Goal: Communication & Community: Answer question/provide support

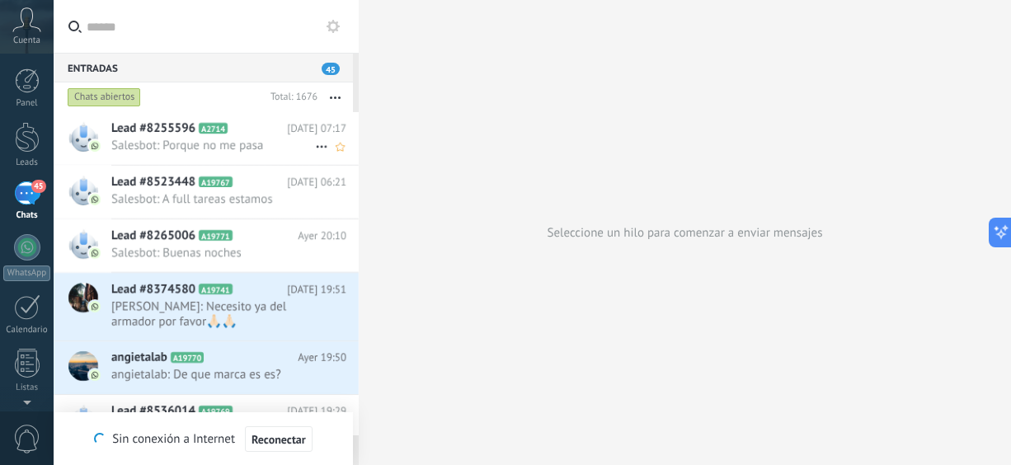
click at [160, 134] on span "Lead #8255596" at bounding box center [153, 128] width 84 height 16
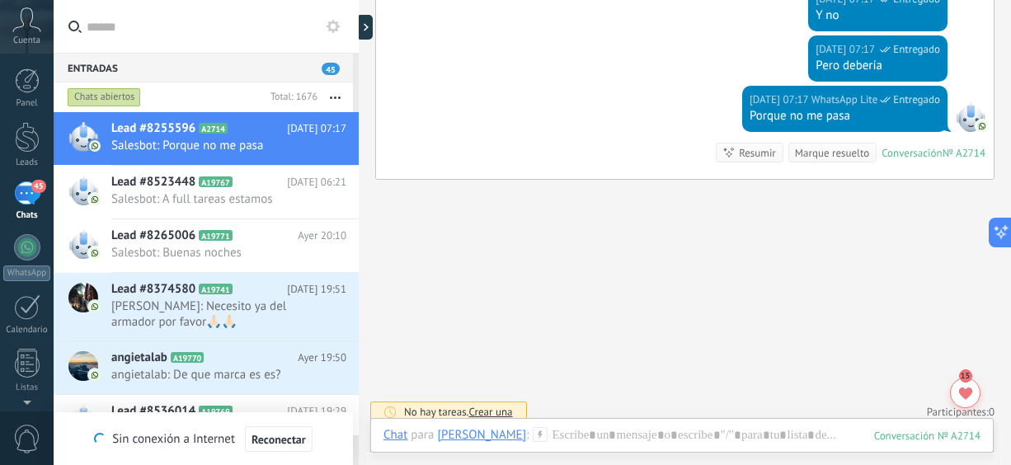
scroll to position [1044, 0]
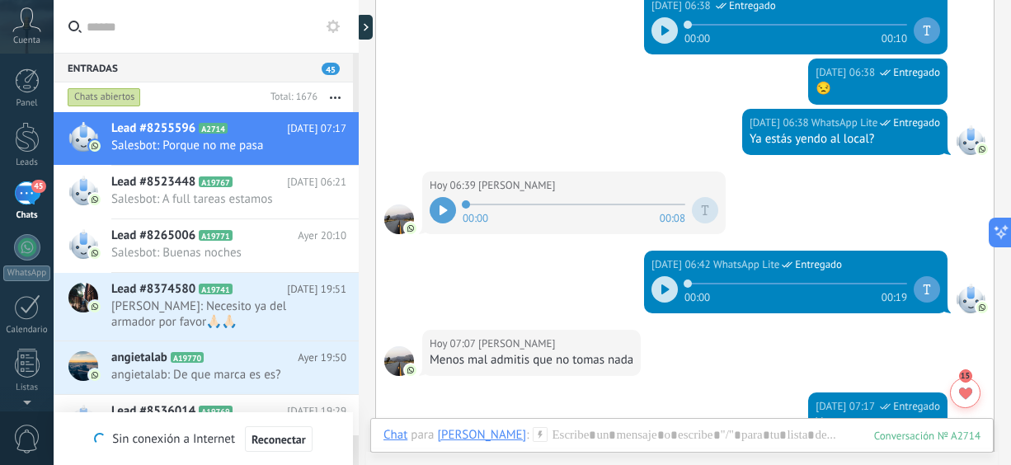
click at [664, 27] on div at bounding box center [664, 30] width 26 height 26
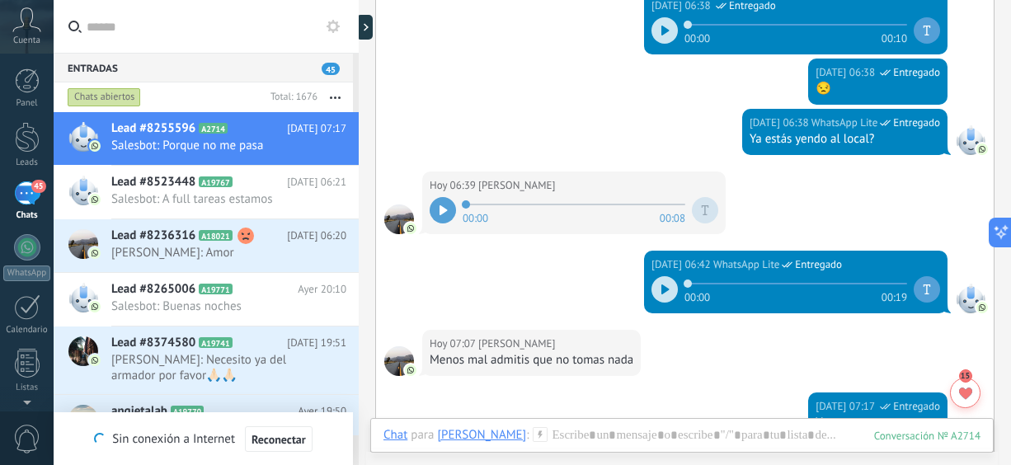
click at [449, 214] on div at bounding box center [443, 210] width 26 height 26
click at [663, 288] on icon at bounding box center [665, 290] width 8 height 10
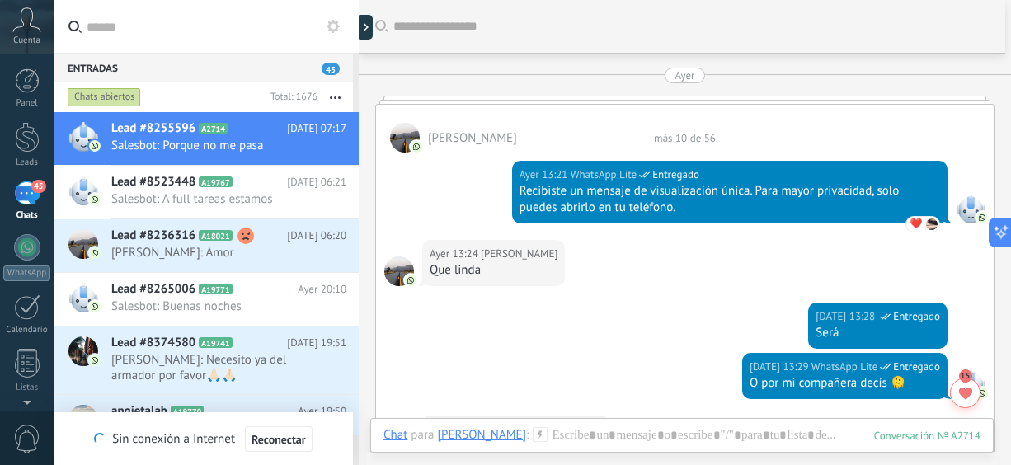
scroll to position [2232, 0]
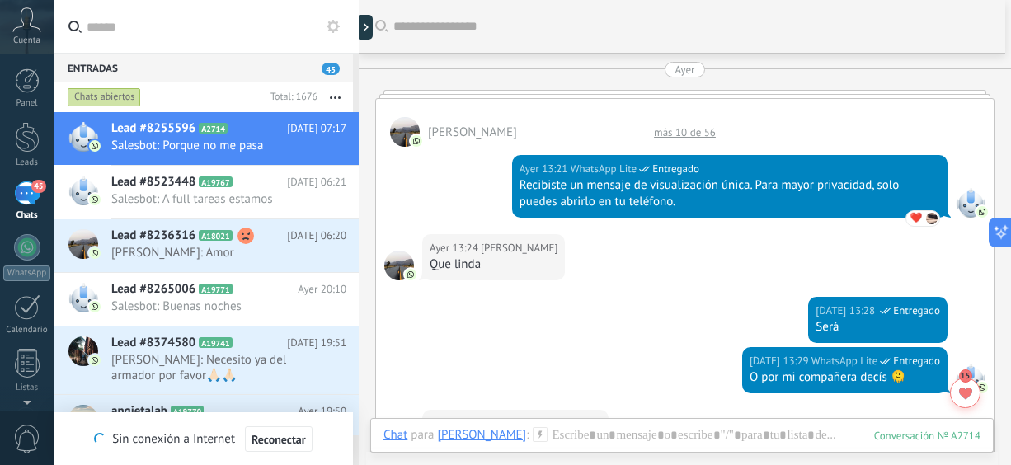
drag, startPoint x: 1010, startPoint y: 240, endPoint x: 1010, endPoint y: 261, distance: 21.4
drag, startPoint x: 1010, startPoint y: 253, endPoint x: 1011, endPoint y: 276, distance: 23.1
click at [1010, 276] on html ".abccls-1,.abccls-2{fill-rule:evenodd}.abccls-2{fill:#fff} .abfcls-1{fill:none}…" at bounding box center [505, 232] width 1011 height 465
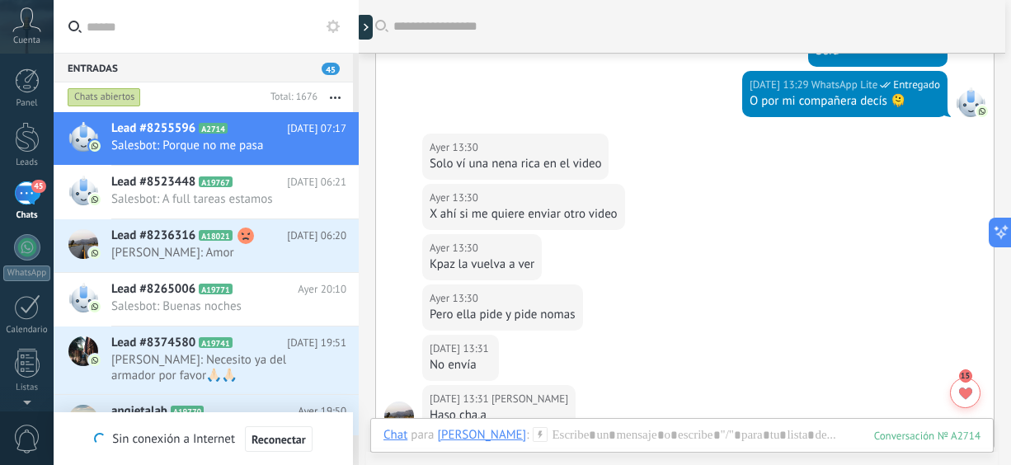
scroll to position [2519, 0]
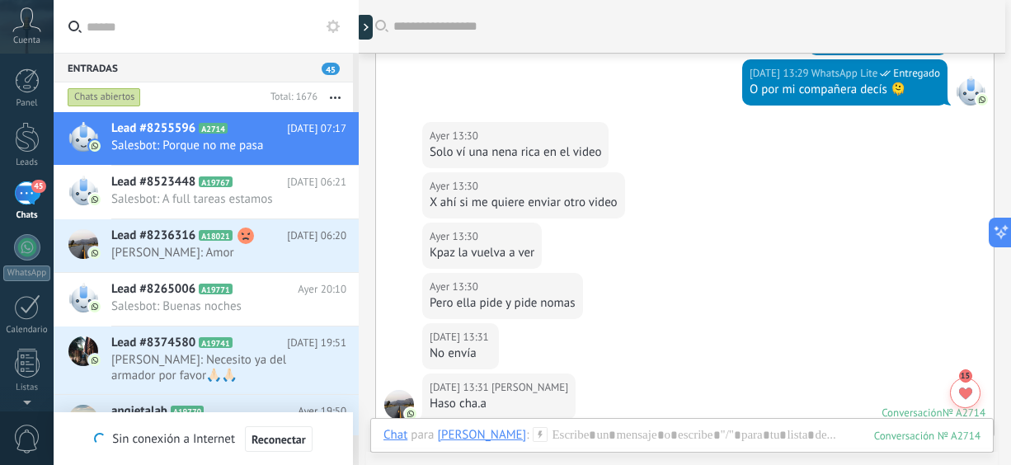
drag, startPoint x: 1010, startPoint y: 281, endPoint x: 1011, endPoint y: 301, distance: 19.8
click at [1010, 301] on html ".abccls-1,.abccls-2{fill-rule:evenodd}.abccls-2{fill:#fff} .abfcls-1{fill:none}…" at bounding box center [505, 232] width 1011 height 465
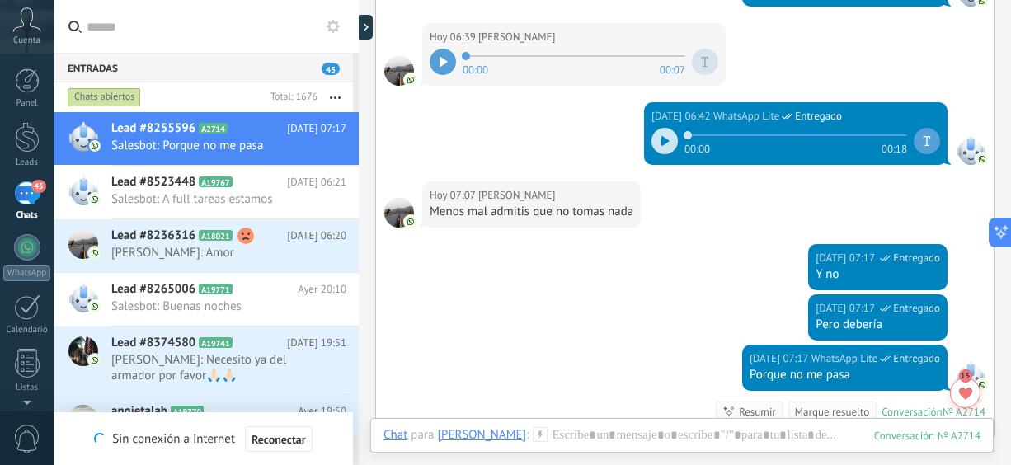
scroll to position [4300, 0]
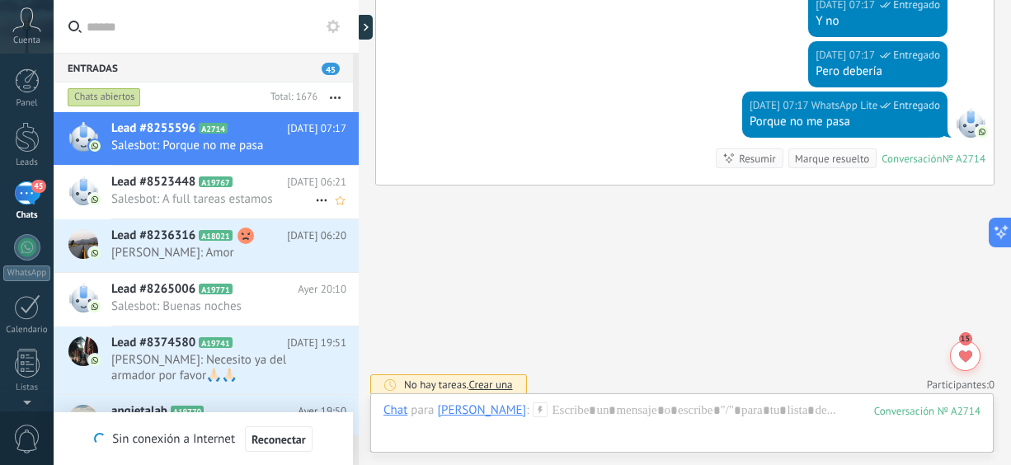
click at [172, 195] on span "Salesbot: A full tareas estamos" at bounding box center [213, 199] width 204 height 16
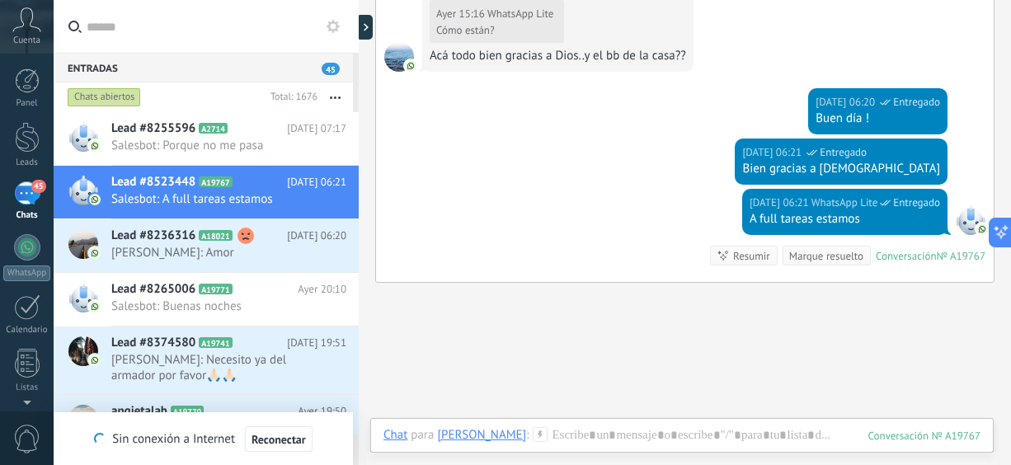
scroll to position [105, 0]
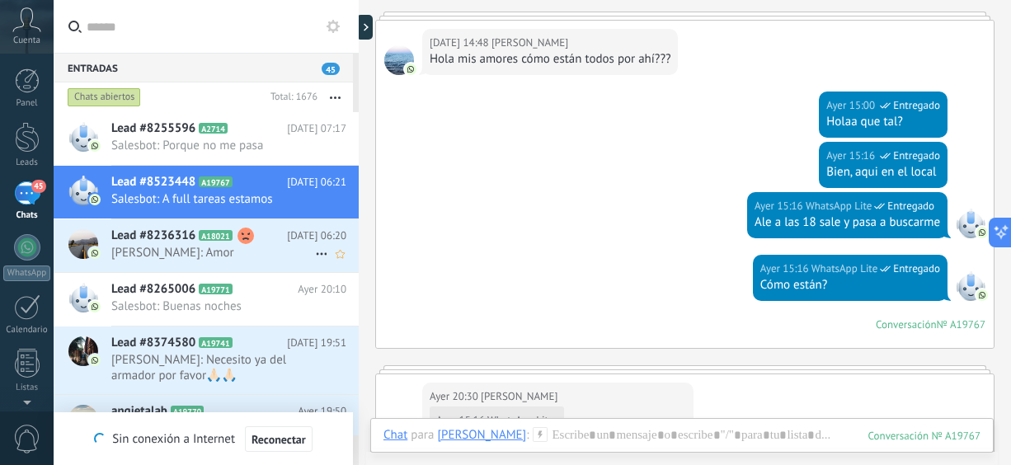
click at [215, 256] on span "[PERSON_NAME]: Amor" at bounding box center [213, 253] width 204 height 16
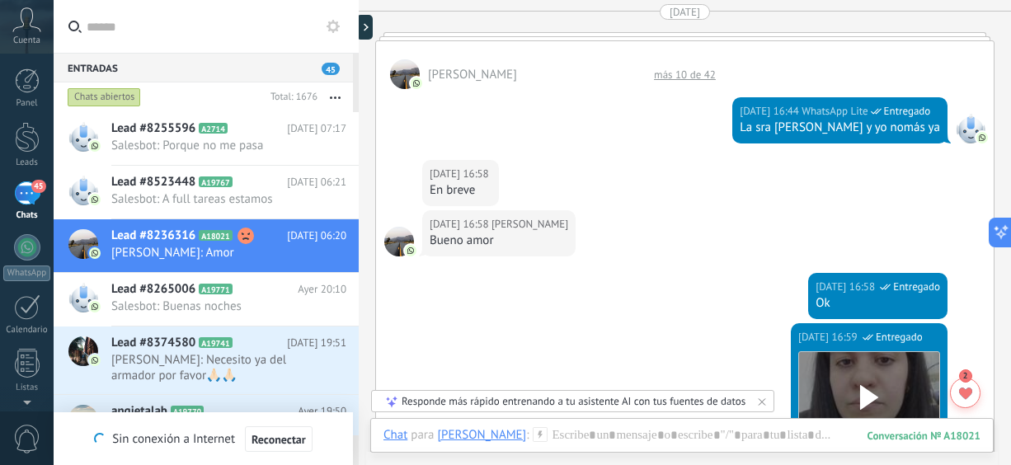
scroll to position [1553, 0]
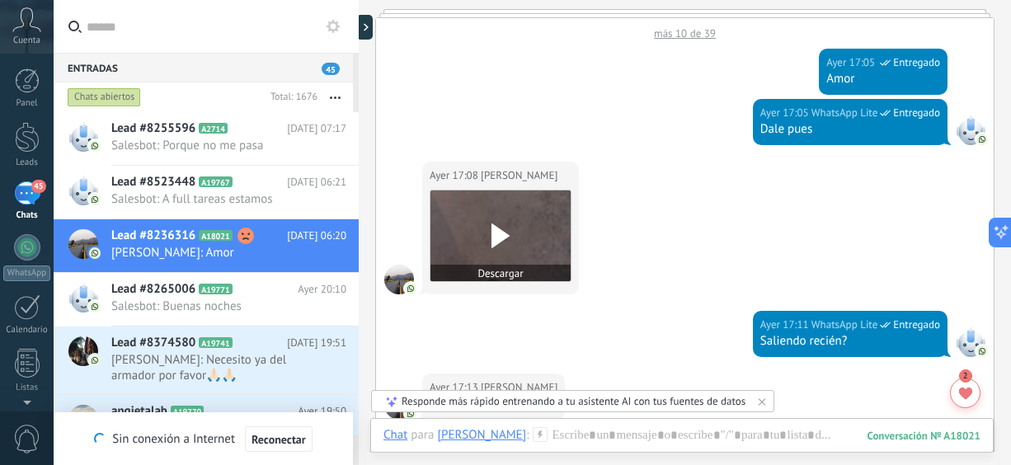
click at [501, 223] on icon at bounding box center [500, 235] width 35 height 25
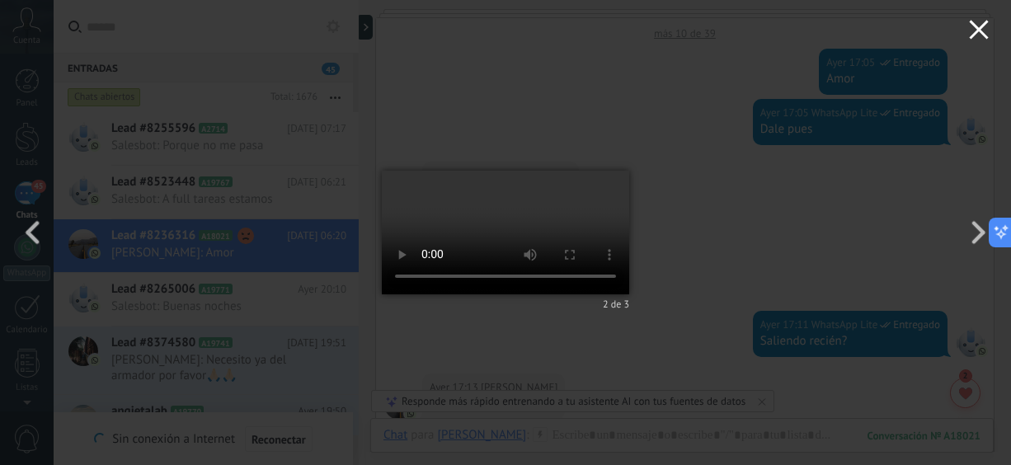
click at [994, 32] on button "button" at bounding box center [979, 32] width 64 height 64
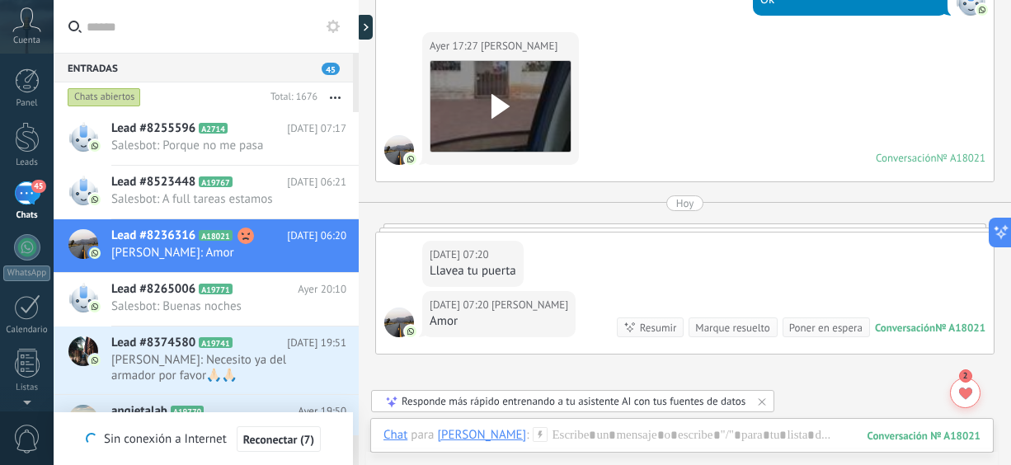
scroll to position [2215, 0]
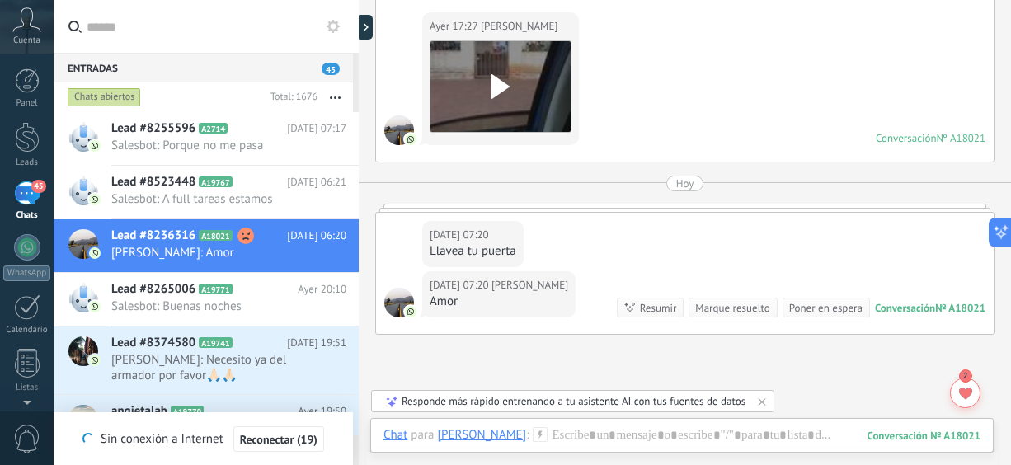
drag, startPoint x: 1010, startPoint y: 397, endPoint x: 1011, endPoint y: 425, distance: 28.1
click at [1010, 425] on html ".abccls-1,.abccls-2{fill-rule:evenodd}.abccls-2{fill:#fff} .abfcls-1{fill:none}…" at bounding box center [505, 232] width 1011 height 465
click at [227, 311] on span "Salesbot: Buenas noches" at bounding box center [213, 307] width 204 height 16
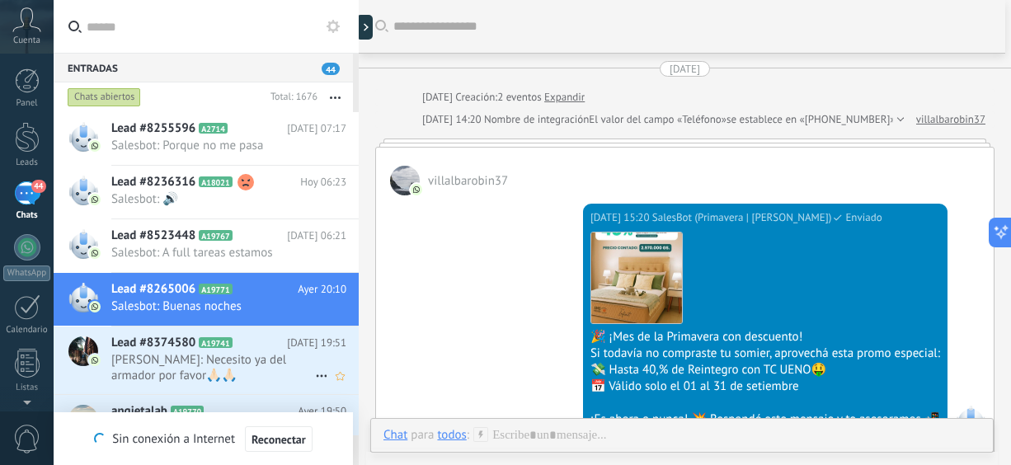
click at [180, 370] on span "[PERSON_NAME]: Necesito ya del armador por favor🙏🏻🙏🏻" at bounding box center [213, 367] width 204 height 31
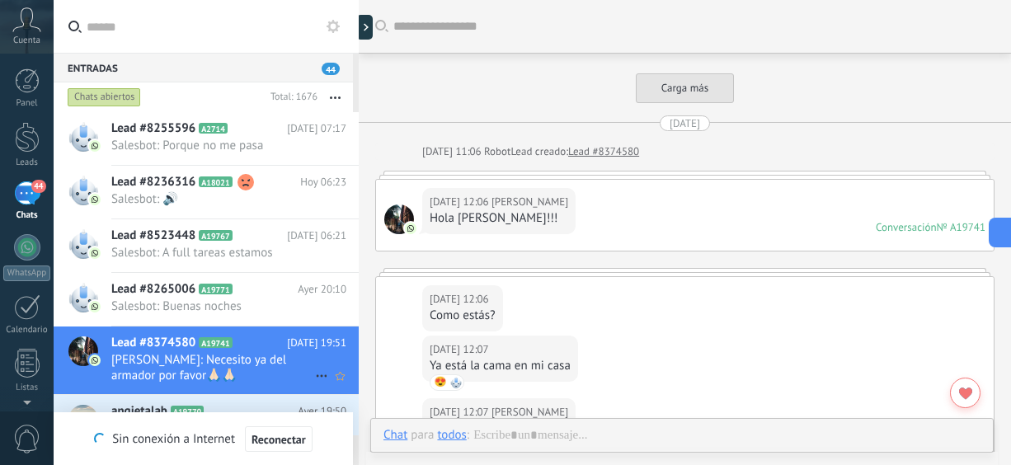
scroll to position [1061, 0]
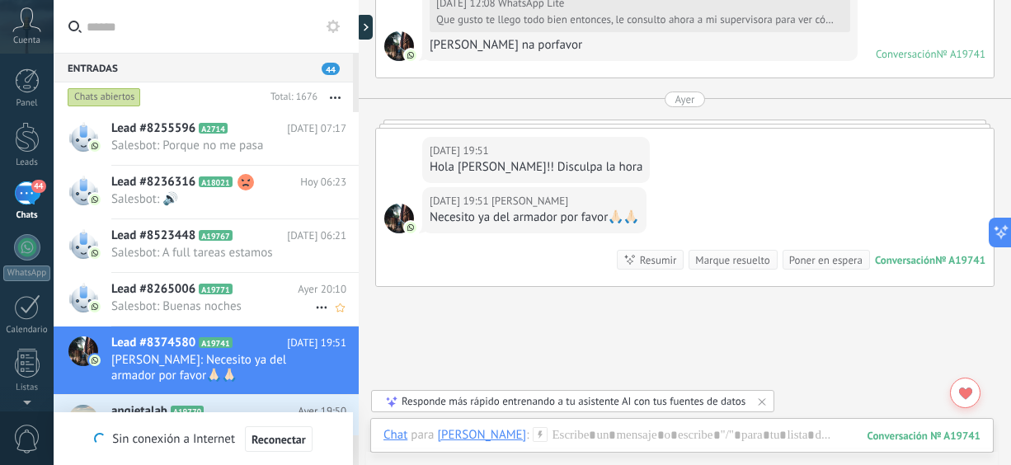
click at [185, 313] on span "Salesbot: Buenas noches" at bounding box center [213, 307] width 204 height 16
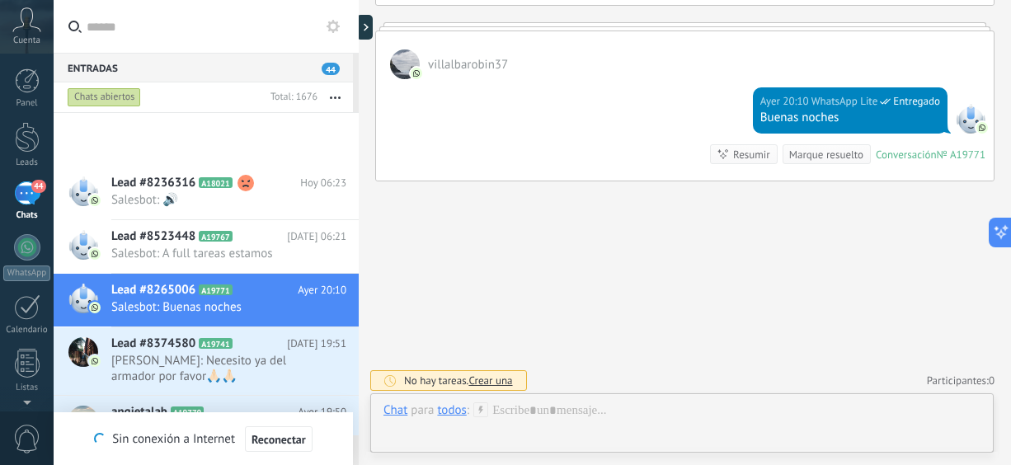
scroll to position [284, 0]
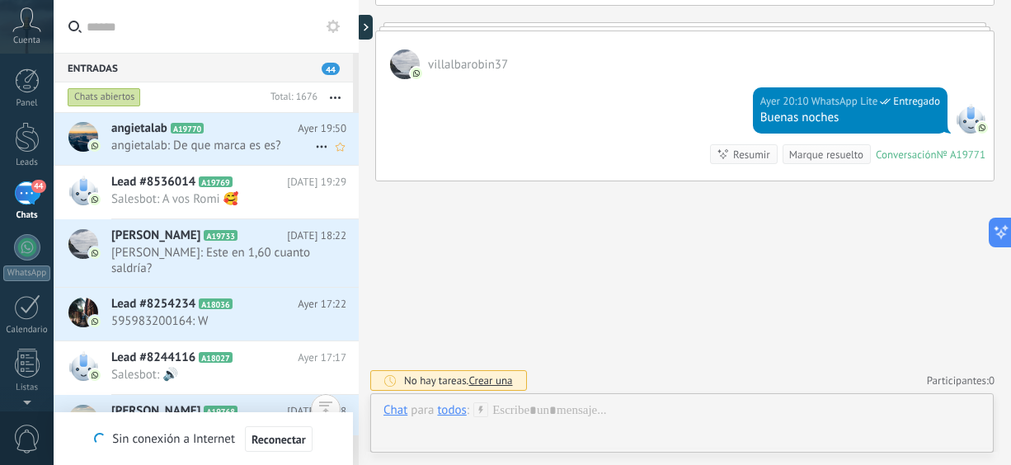
click at [243, 153] on div "angietalab A19770 [DATE] 19:50 angietalab: De que marca es es?" at bounding box center [234, 138] width 247 height 52
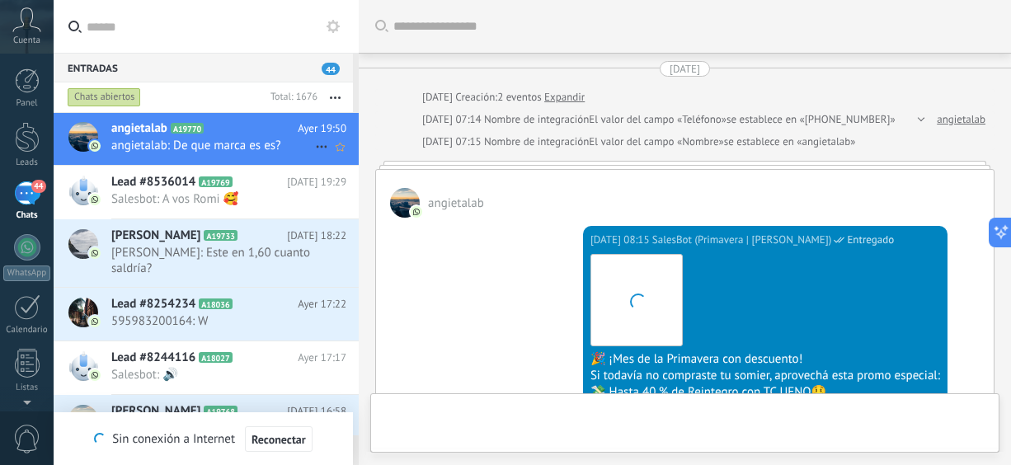
scroll to position [693, 0]
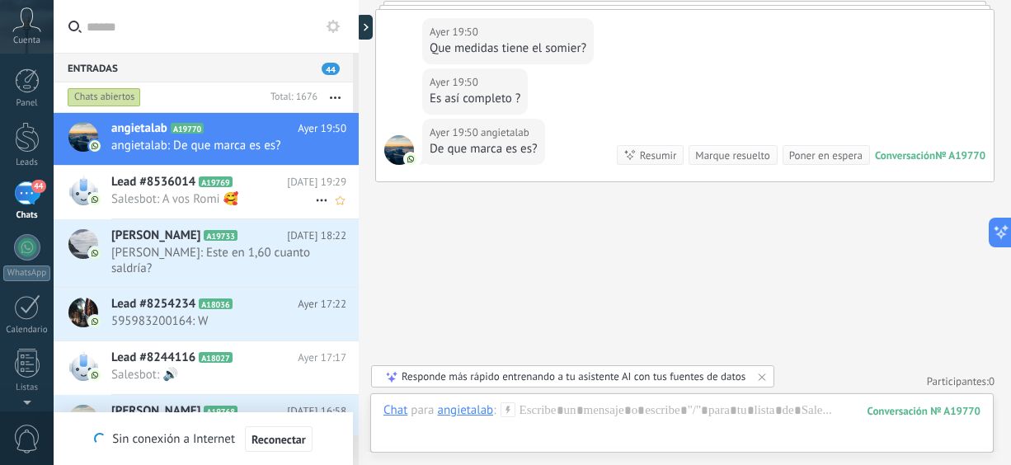
click at [258, 195] on span "Salesbot: A vos Romi 🥰" at bounding box center [213, 199] width 204 height 16
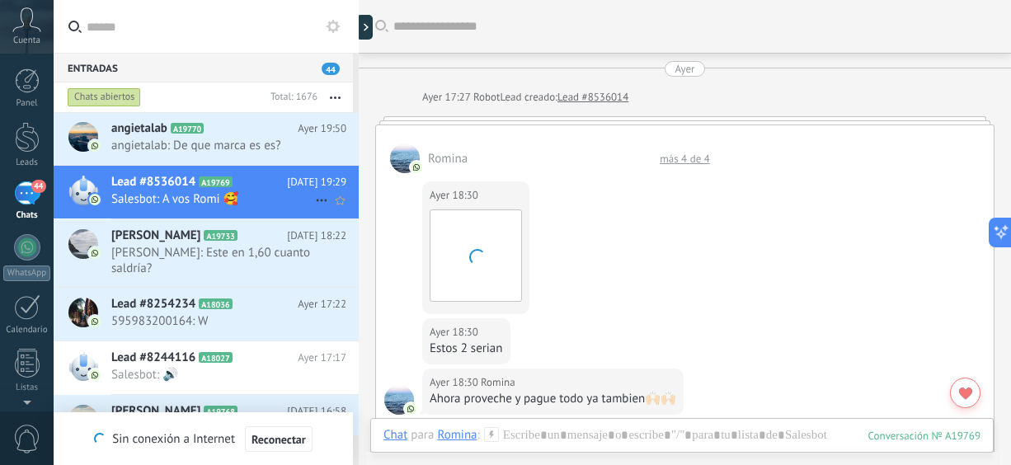
scroll to position [767, 0]
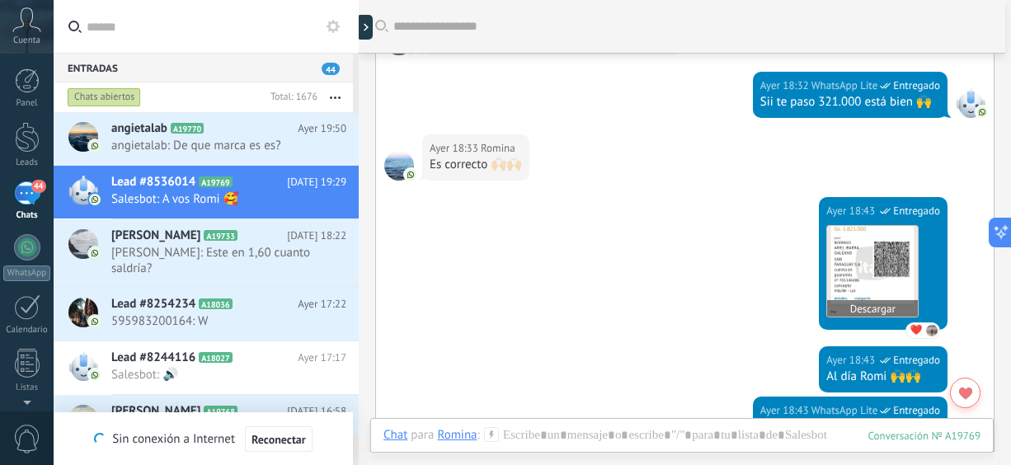
click at [873, 258] on img at bounding box center [872, 271] width 91 height 91
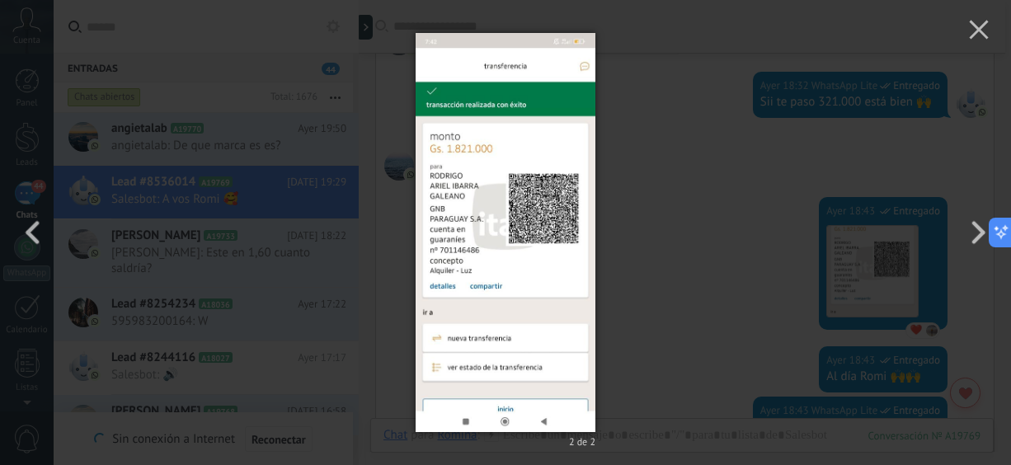
click at [735, 177] on div "2 de 2" at bounding box center [505, 232] width 1011 height 465
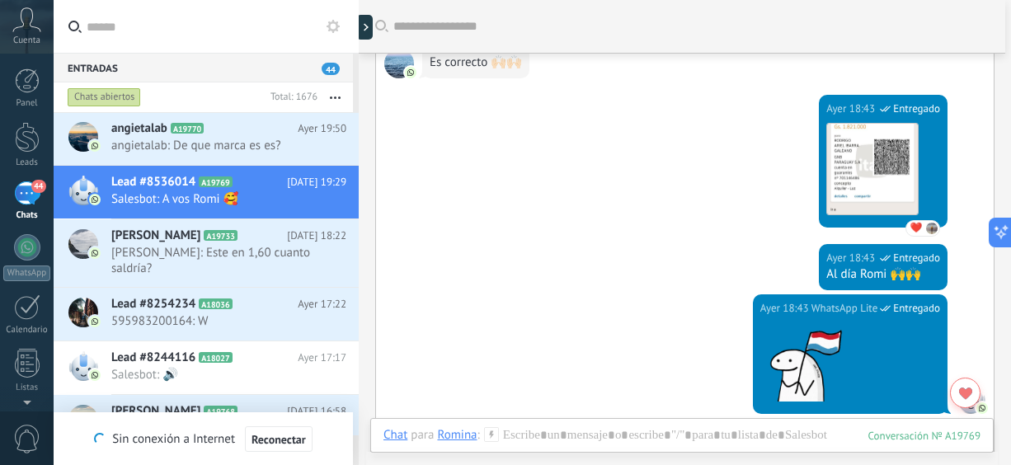
scroll to position [55, 0]
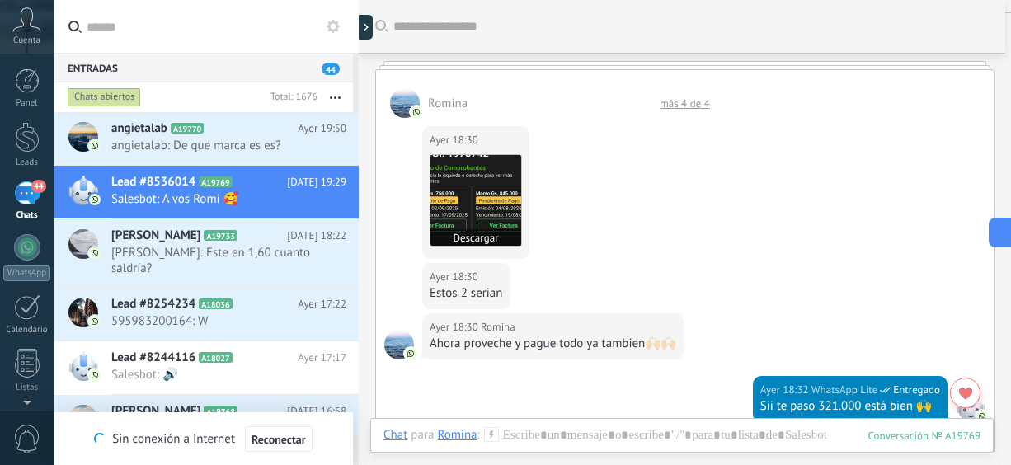
click at [469, 194] on img at bounding box center [475, 200] width 91 height 91
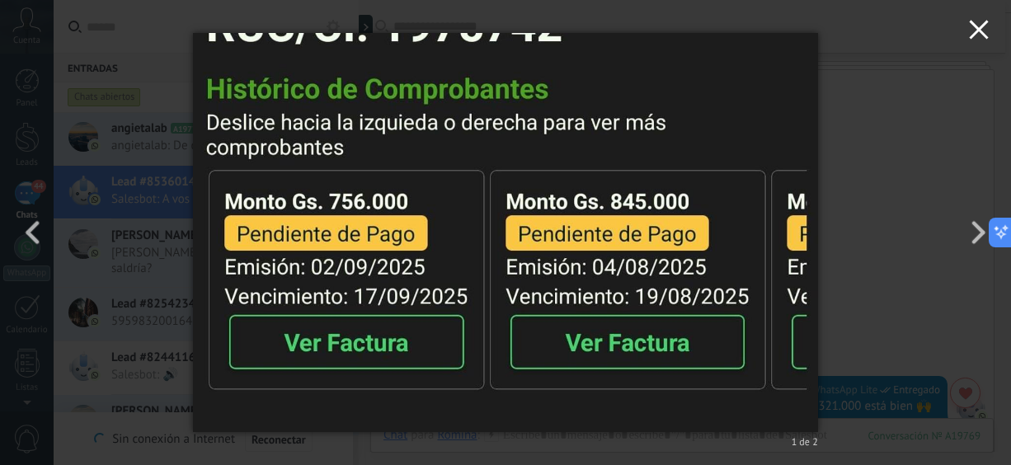
click at [987, 31] on icon "button" at bounding box center [979, 30] width 20 height 20
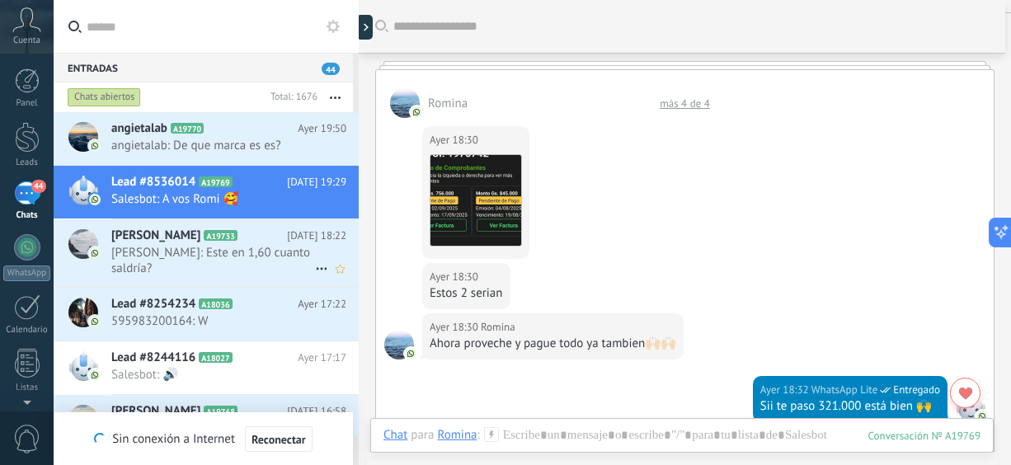
click at [238, 266] on span "[PERSON_NAME]: Este en 1,60 cuanto saldría?" at bounding box center [213, 260] width 204 height 31
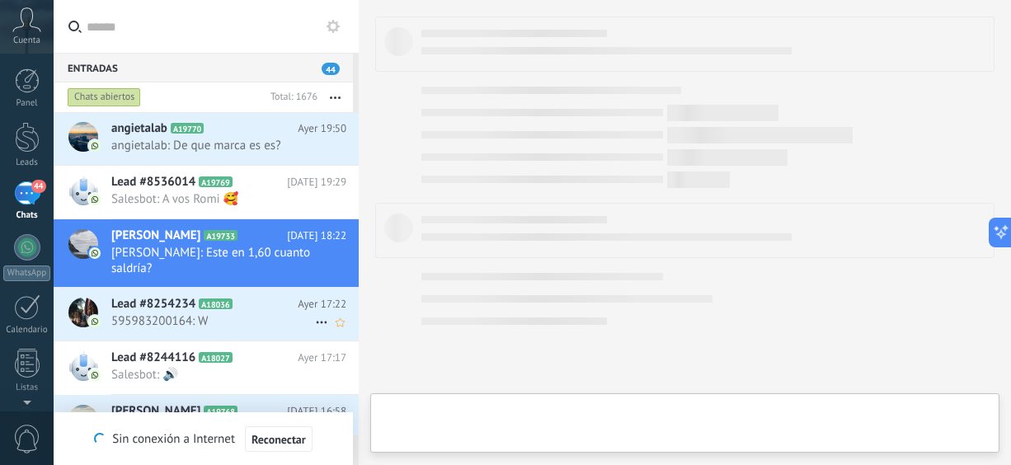
click at [237, 320] on span "595983200164: W" at bounding box center [213, 321] width 204 height 16
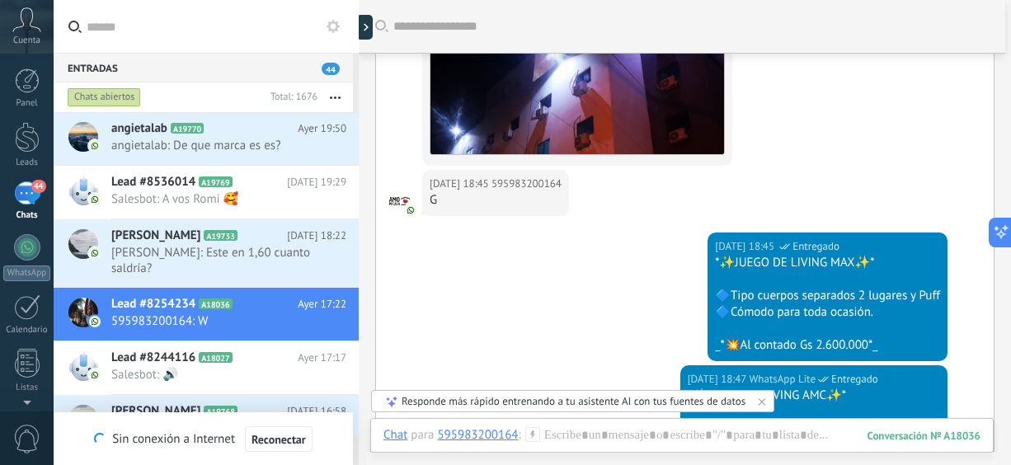
scroll to position [363, 0]
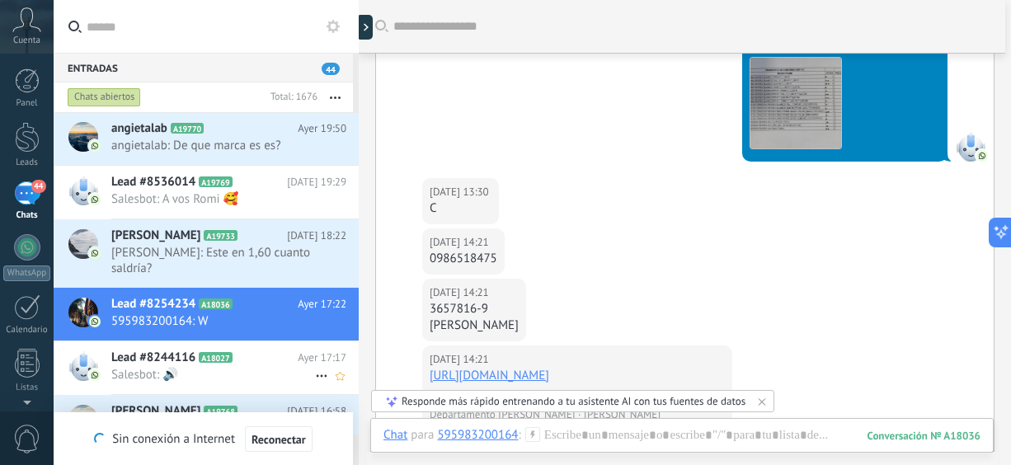
click at [260, 376] on span "Salesbot: 🔊" at bounding box center [213, 375] width 204 height 16
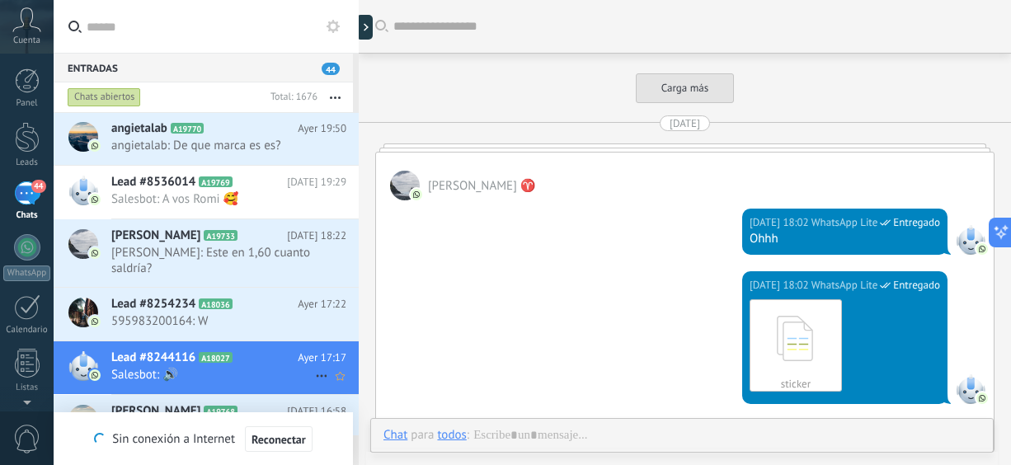
scroll to position [1414, 0]
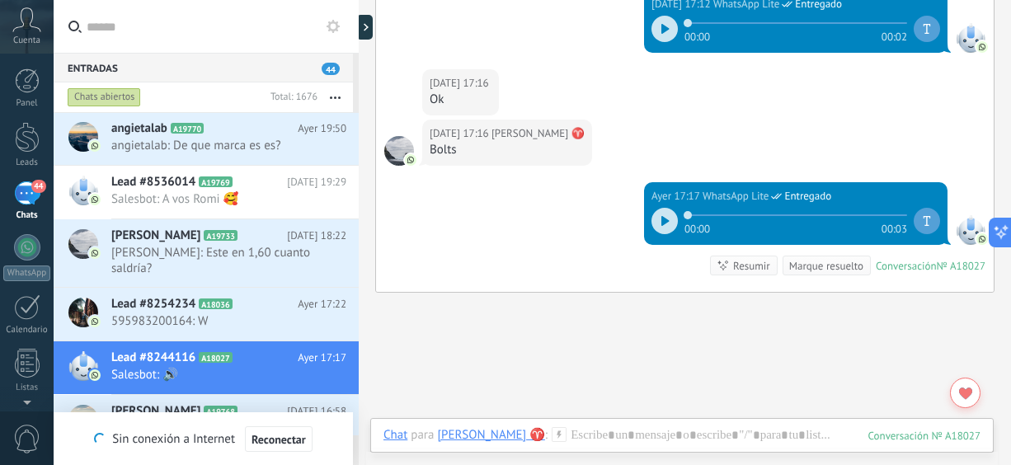
click at [651, 210] on div "00:00 00:03" at bounding box center [795, 221] width 289 height 33
click at [661, 216] on icon at bounding box center [665, 221] width 8 height 10
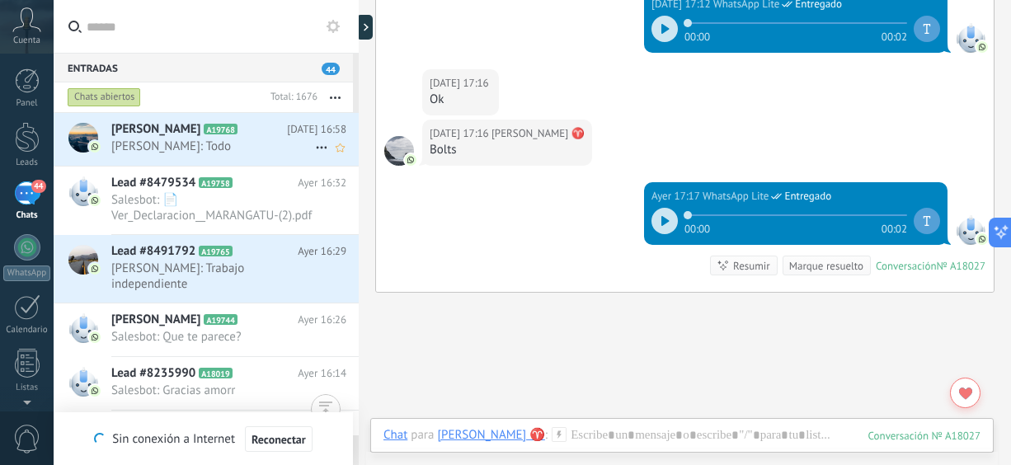
click at [222, 144] on span "[PERSON_NAME]: Todo" at bounding box center [213, 147] width 204 height 16
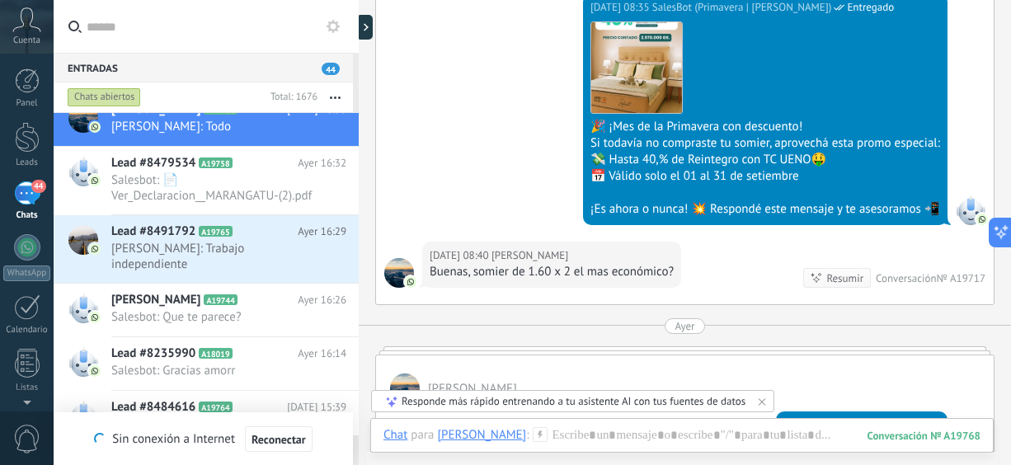
scroll to position [586, 0]
click at [336, 94] on button "button" at bounding box center [335, 97] width 35 height 30
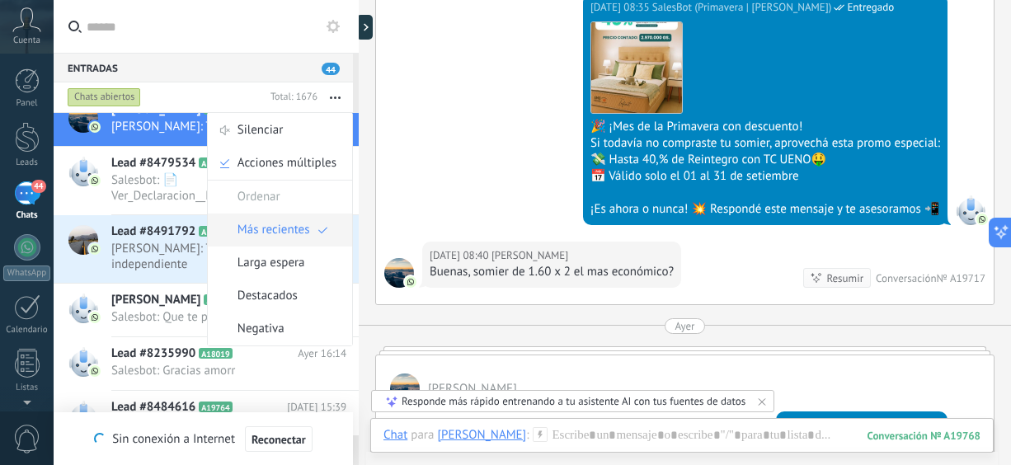
click at [270, 227] on span "Más recientes" at bounding box center [274, 230] width 73 height 33
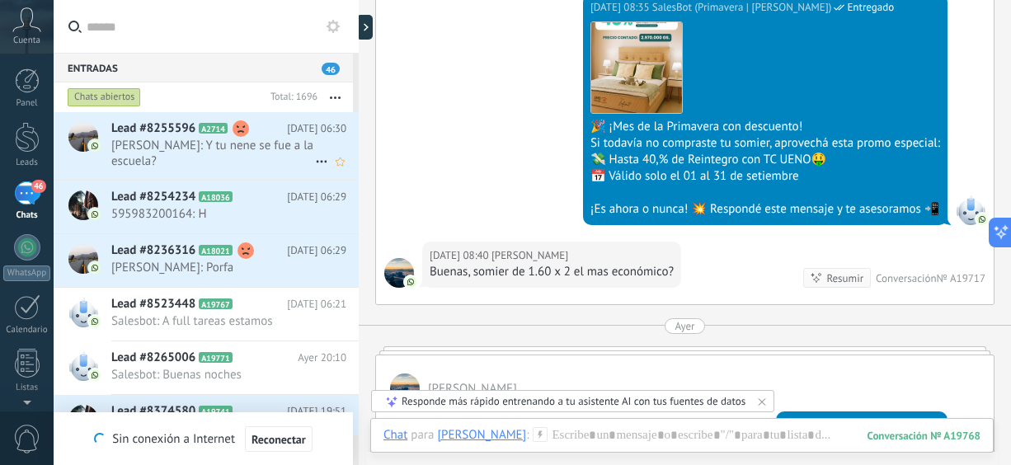
click at [223, 151] on span "[PERSON_NAME]: Y tu nene se fue a la escuela?" at bounding box center [213, 153] width 204 height 31
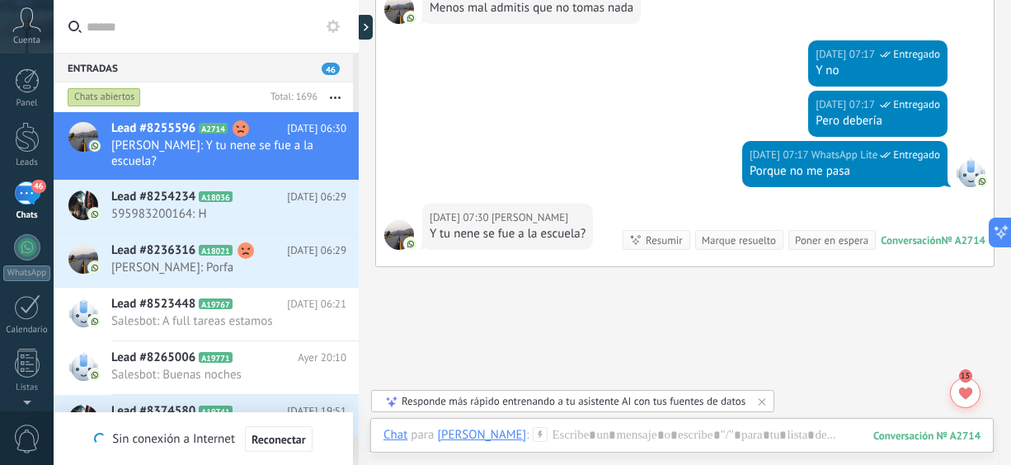
scroll to position [1377, 0]
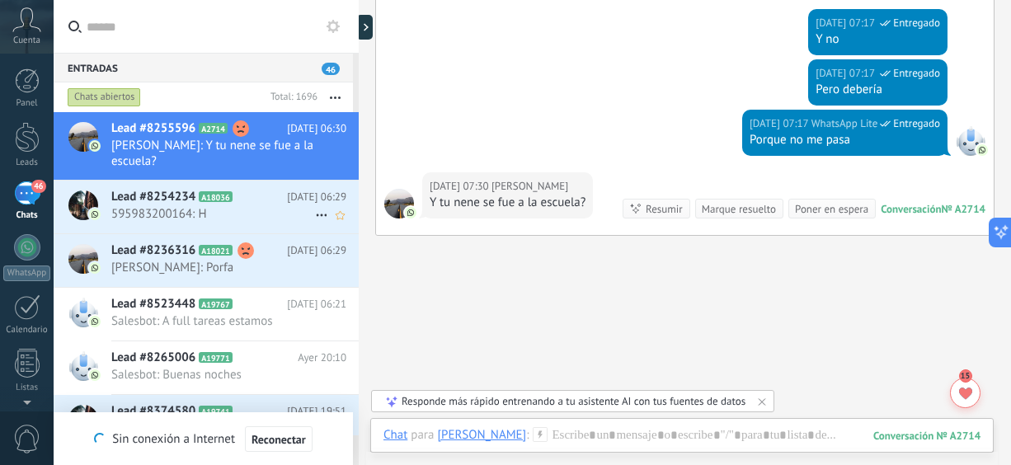
click at [191, 206] on span "595983200164: H" at bounding box center [213, 214] width 204 height 16
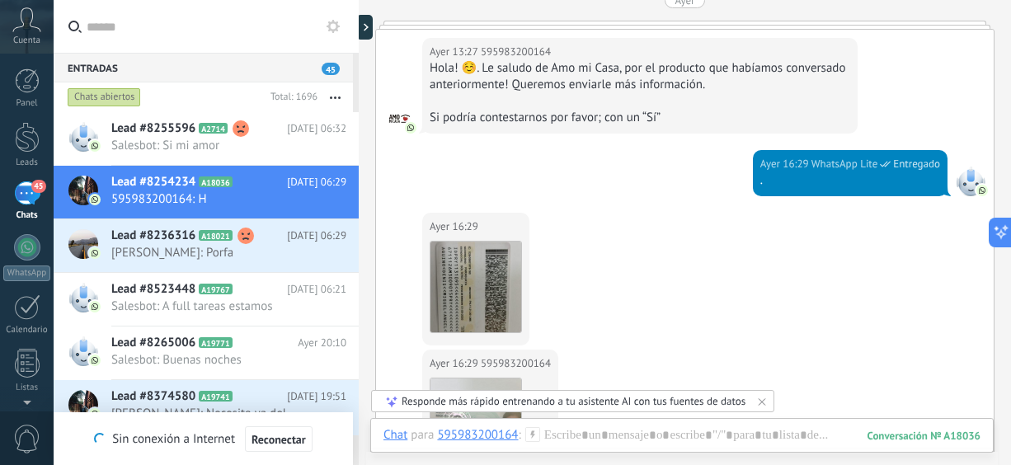
scroll to position [2382, 0]
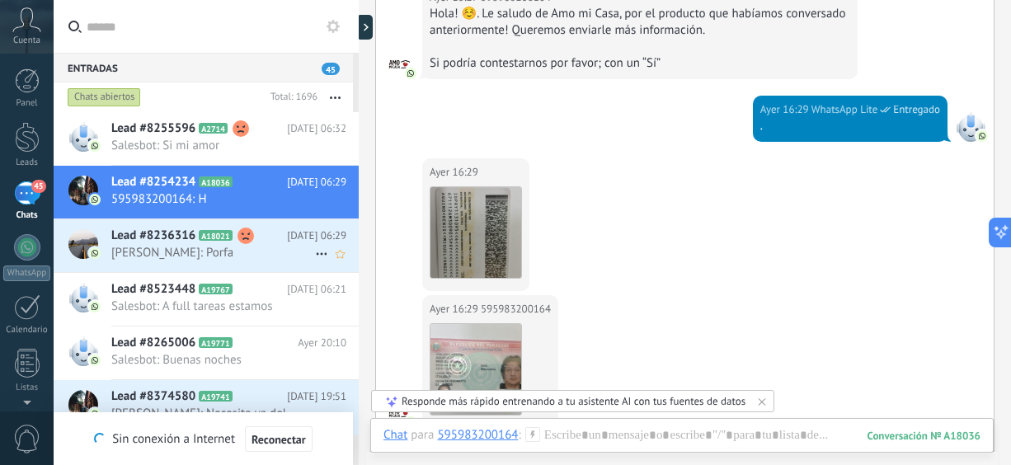
click at [176, 237] on span "Lead #8236316" at bounding box center [153, 236] width 84 height 16
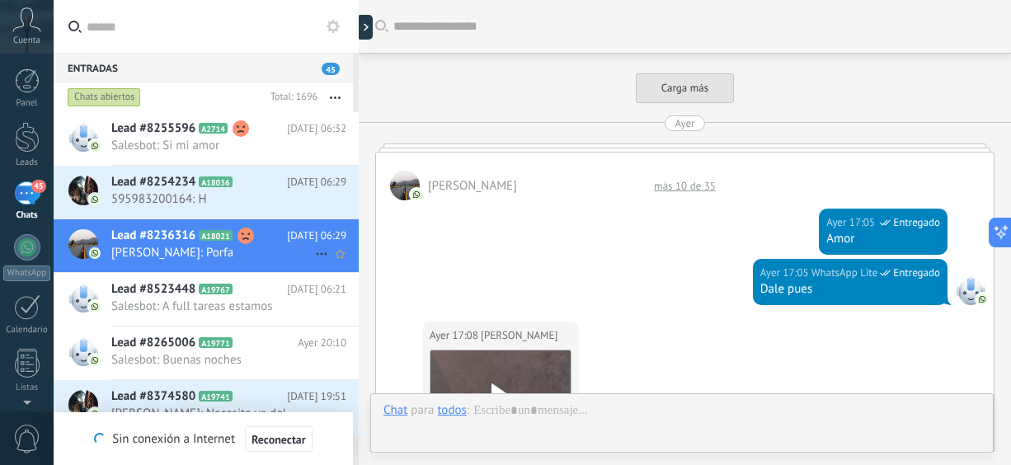
scroll to position [1107, 0]
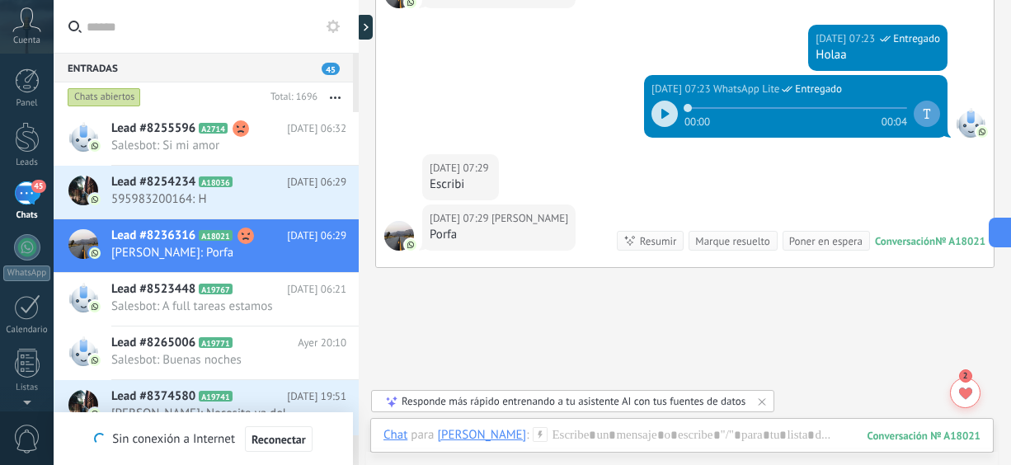
click at [661, 110] on icon at bounding box center [664, 114] width 7 height 10
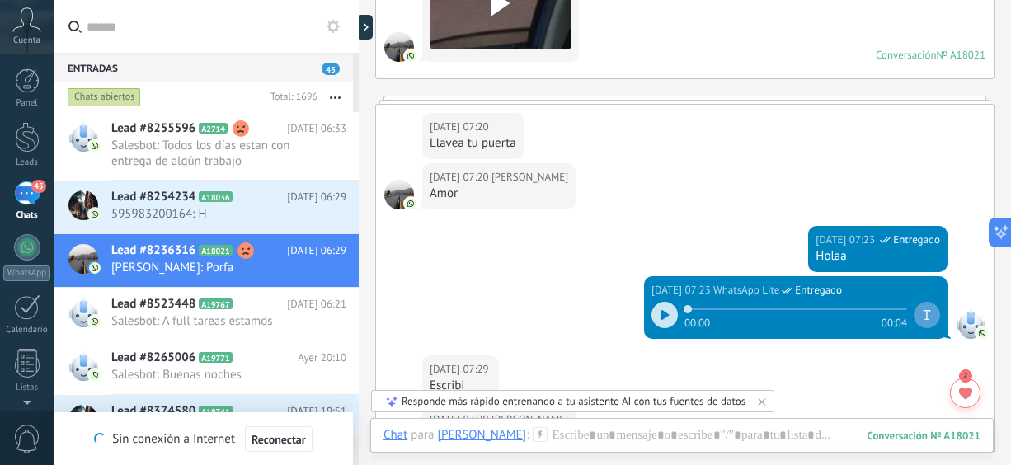
scroll to position [912, 0]
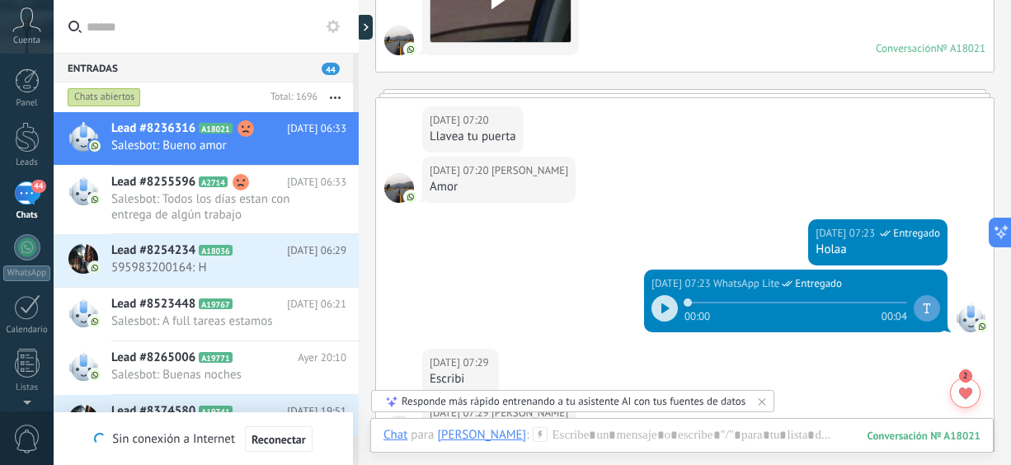
drag, startPoint x: 1000, startPoint y: 303, endPoint x: 1004, endPoint y: 331, distance: 28.2
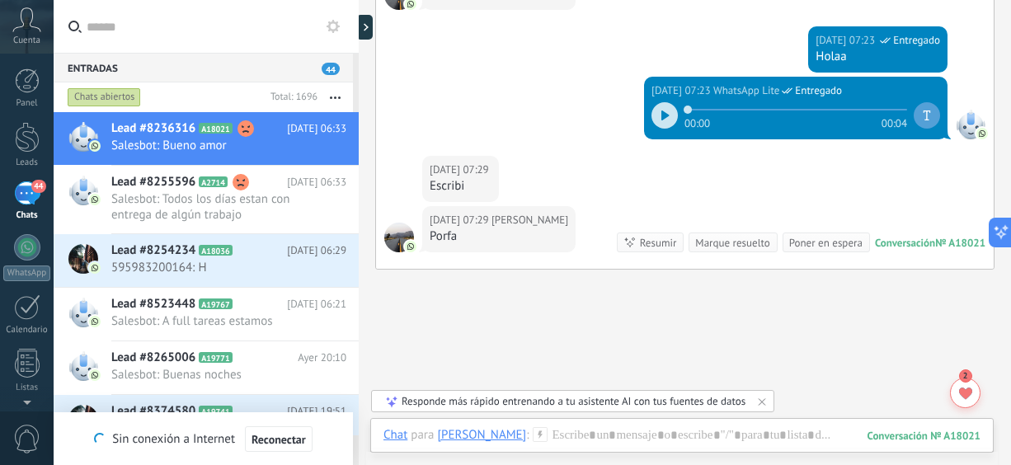
scroll to position [1139, 0]
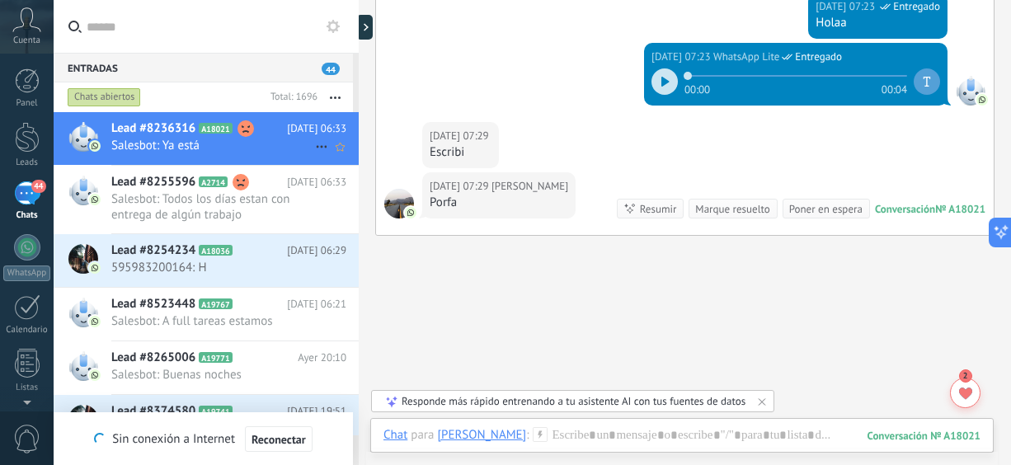
click at [169, 141] on span "Salesbot: Ya está" at bounding box center [213, 146] width 204 height 16
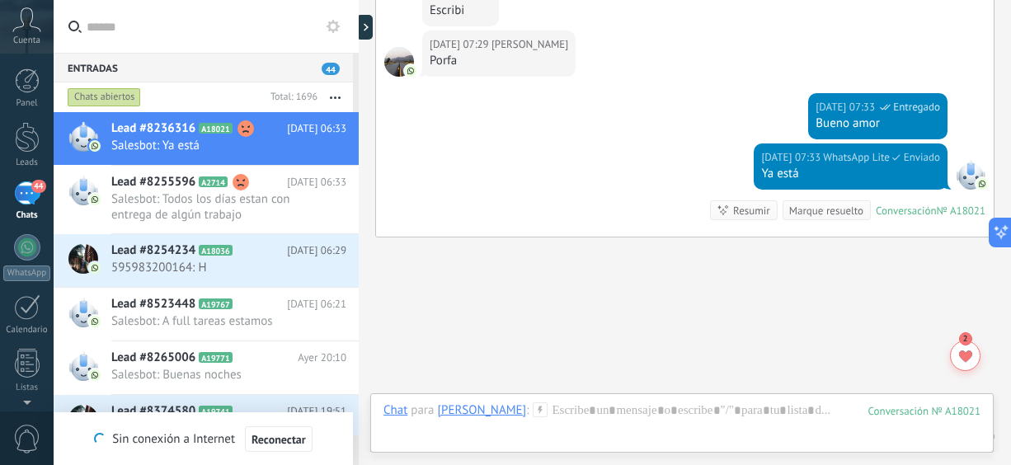
scroll to position [1311, 0]
